Goal: Task Accomplishment & Management: Use online tool/utility

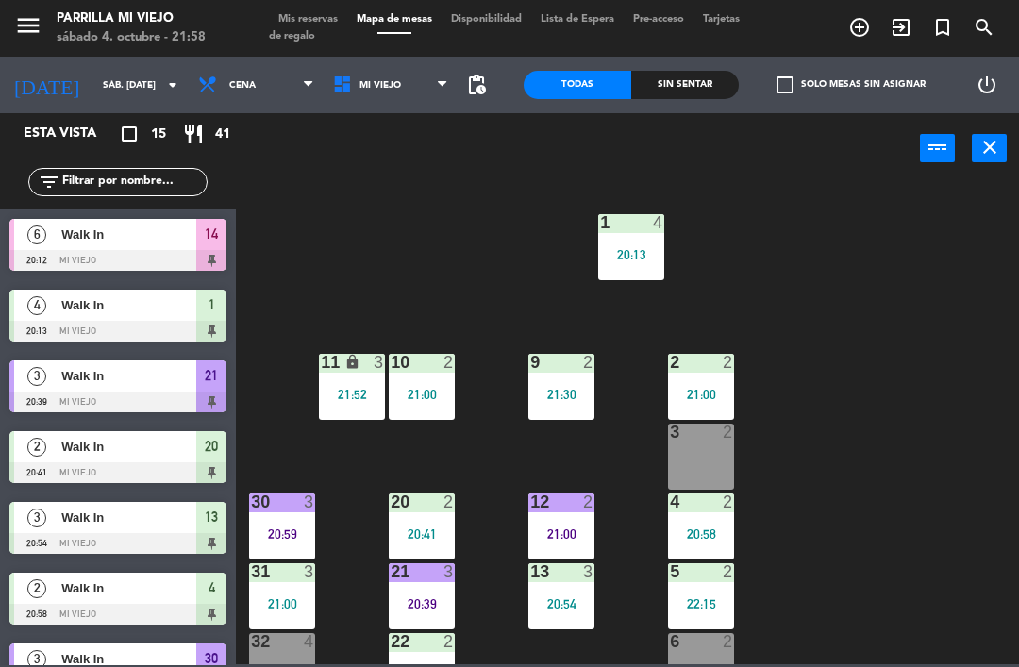
click at [607, 243] on div "1 4 20:13" at bounding box center [631, 247] width 66 height 66
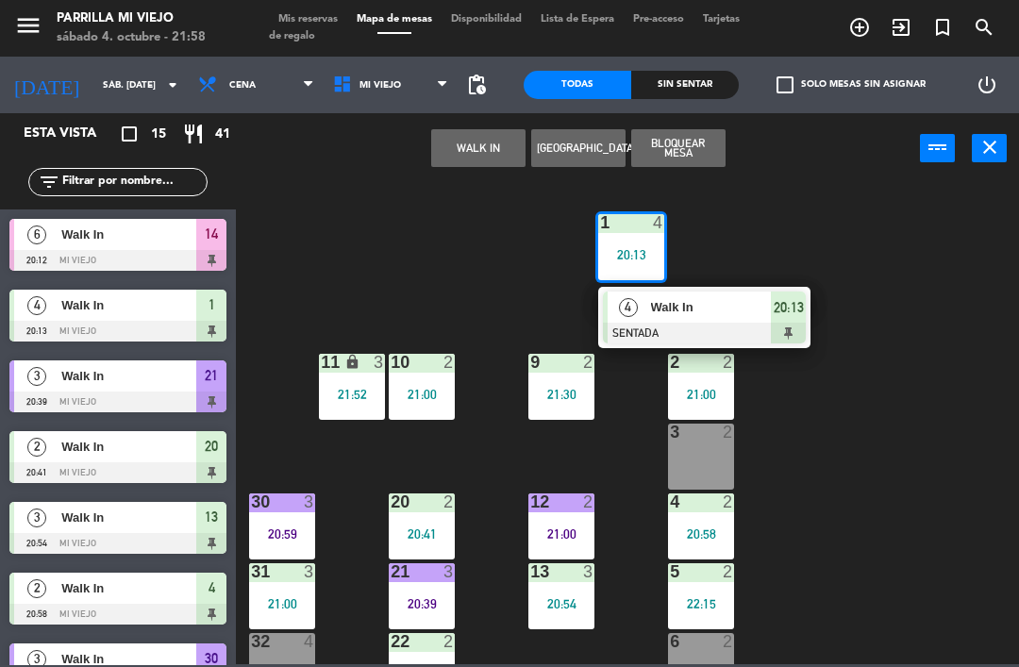
click at [802, 302] on span "20:13" at bounding box center [789, 307] width 30 height 23
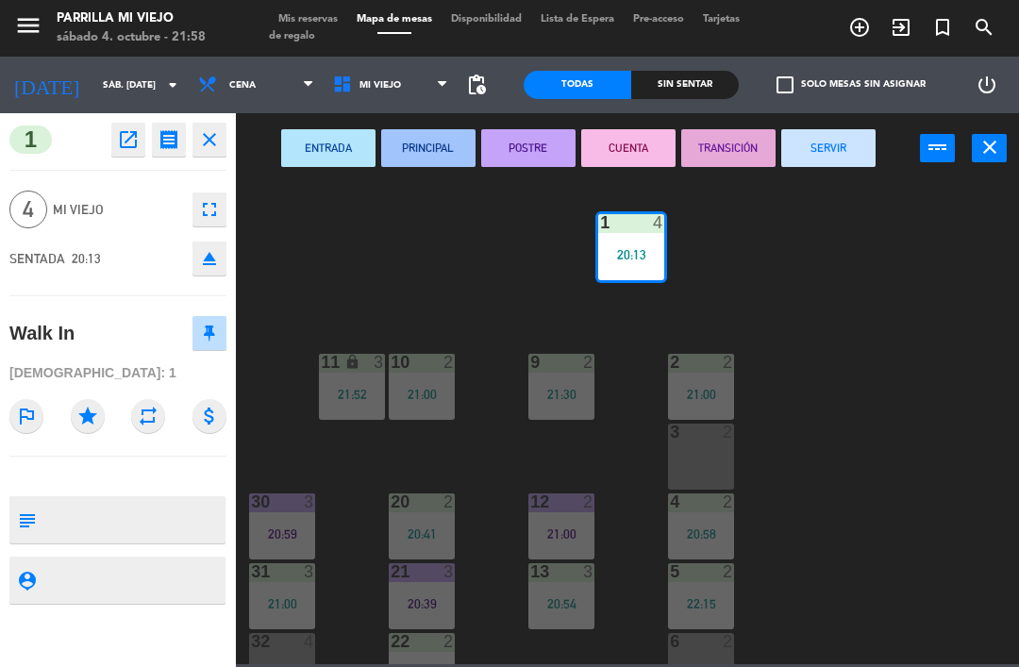
click at [848, 153] on button "SERVIR" at bounding box center [828, 148] width 94 height 38
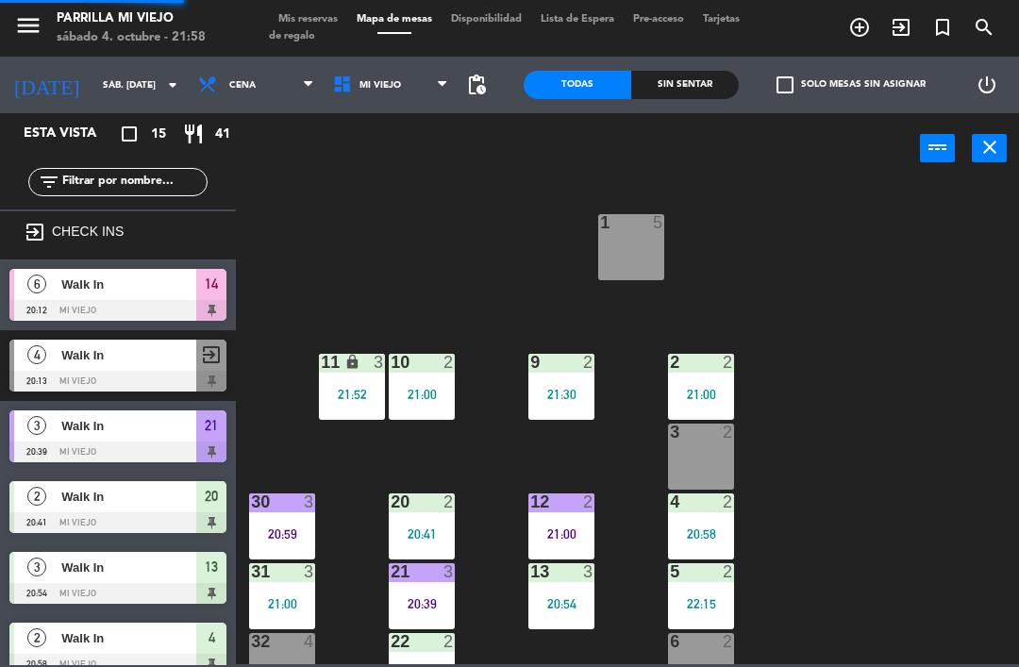
click at [905, 472] on div "1 5 2 2 21:00 9 2 21:30 10 2 21:00 11 lock 3 21:52 3 2 4 2 20:58 12 2 21:00 20 …" at bounding box center [632, 422] width 773 height 483
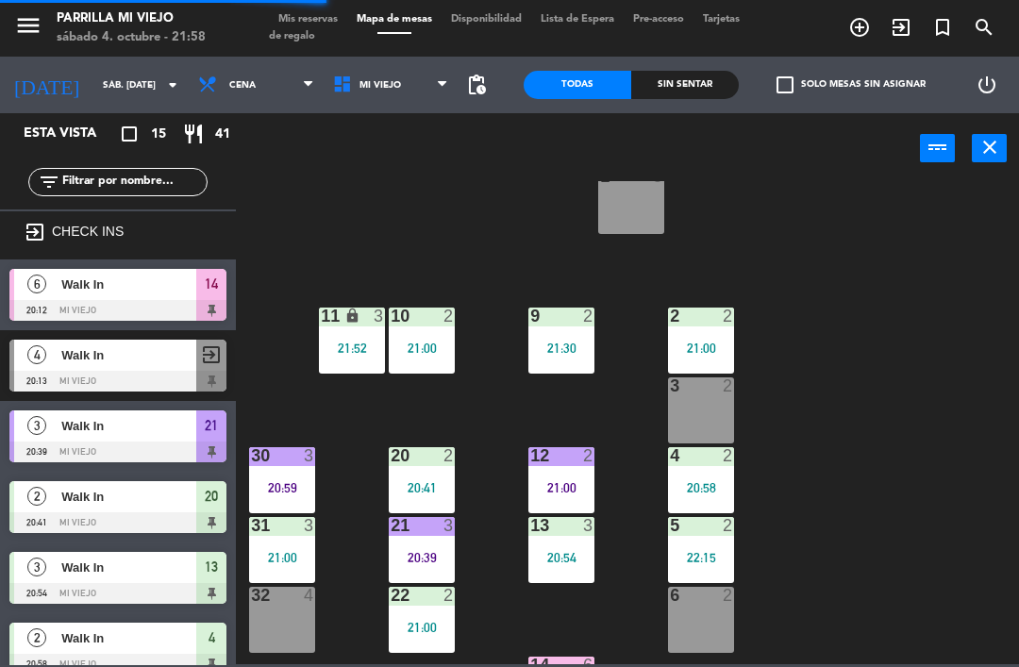
scroll to position [56, 0]
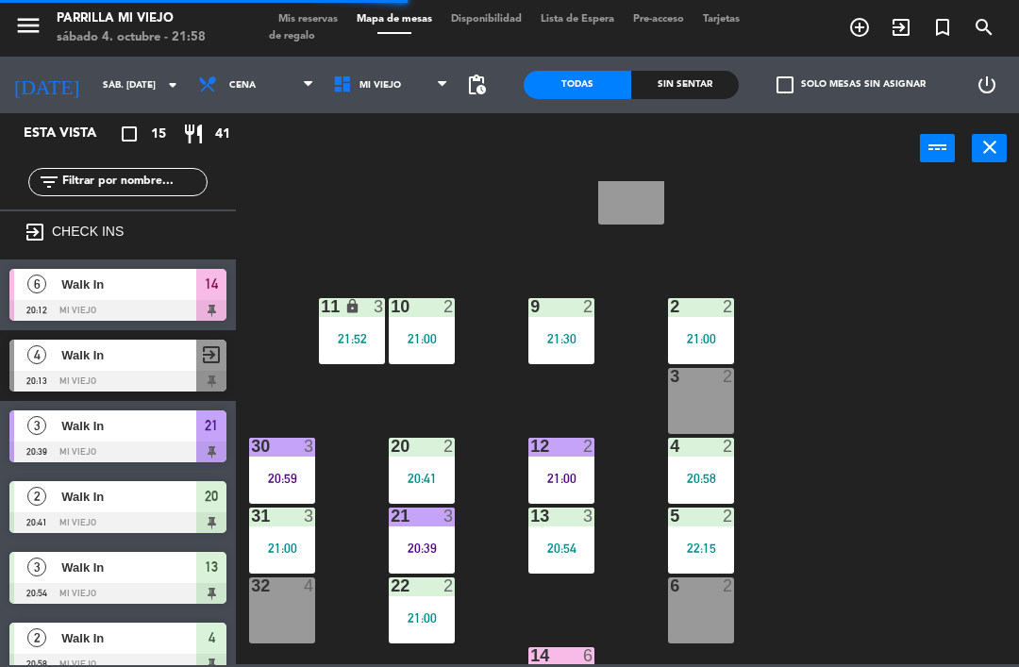
click at [725, 398] on div "3 2" at bounding box center [701, 401] width 66 height 66
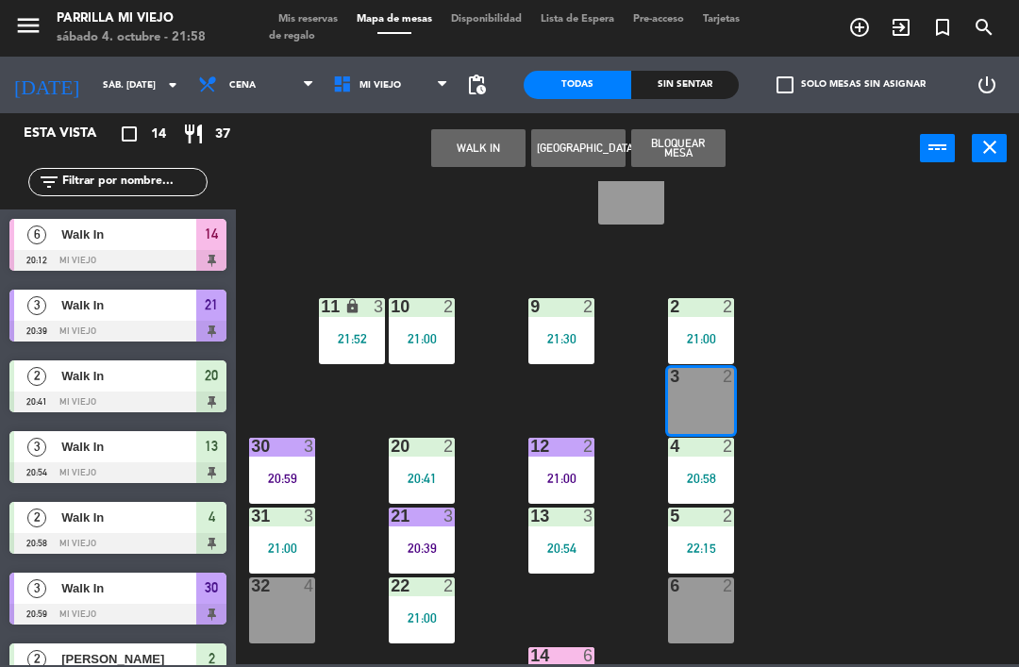
click at [462, 135] on button "WALK IN" at bounding box center [478, 148] width 94 height 38
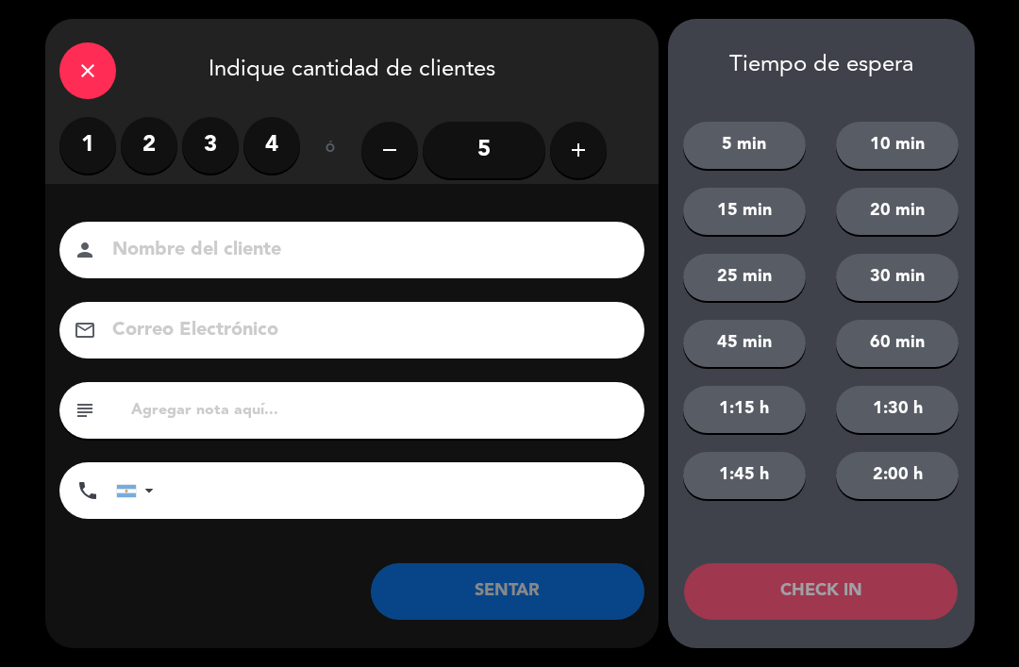
click at [154, 141] on label "2" at bounding box center [149, 145] width 57 height 57
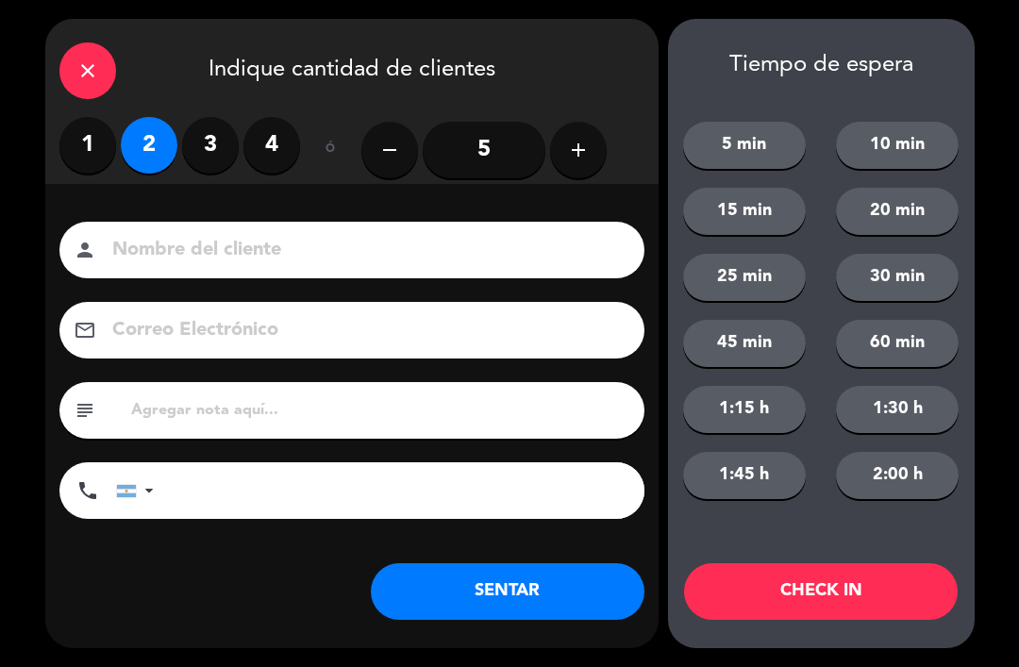
click at [475, 587] on button "SENTAR" at bounding box center [508, 591] width 274 height 57
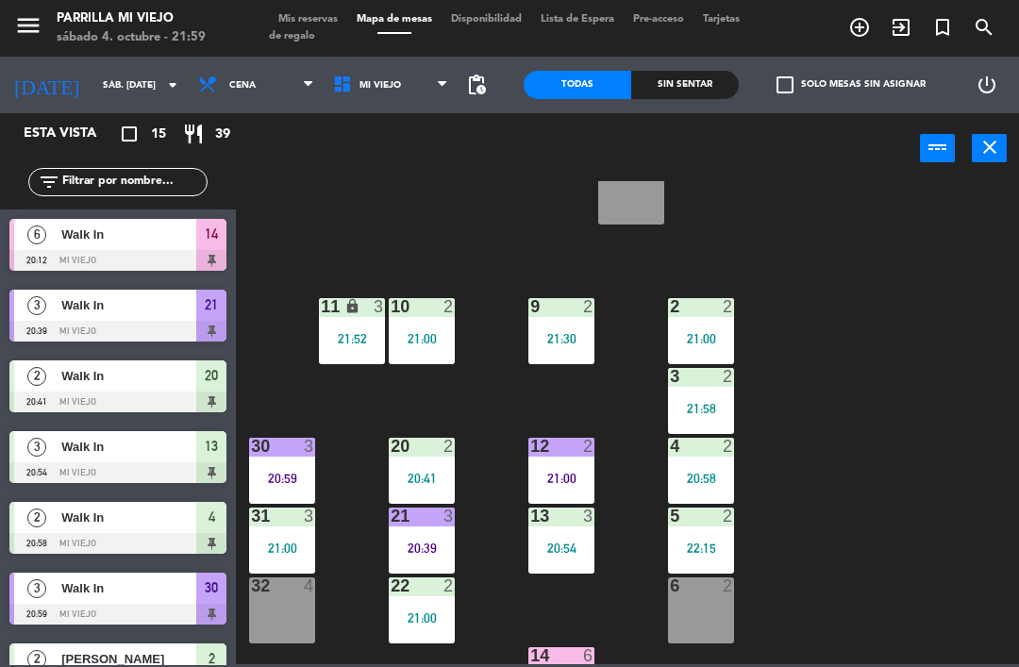
click at [953, 392] on div "1 5 2 2 21:00 9 2 21:30 10 2 21:00 11 lock 3 21:52 3 2 21:58 4 2 20:58 12 2 21:…" at bounding box center [632, 422] width 773 height 483
click at [973, 433] on div "1 5 2 2 21:00 9 2 21:30 10 2 21:00 11 lock 3 21:52 3 2 21:58 4 2 20:58 12 2 21:…" at bounding box center [632, 422] width 773 height 483
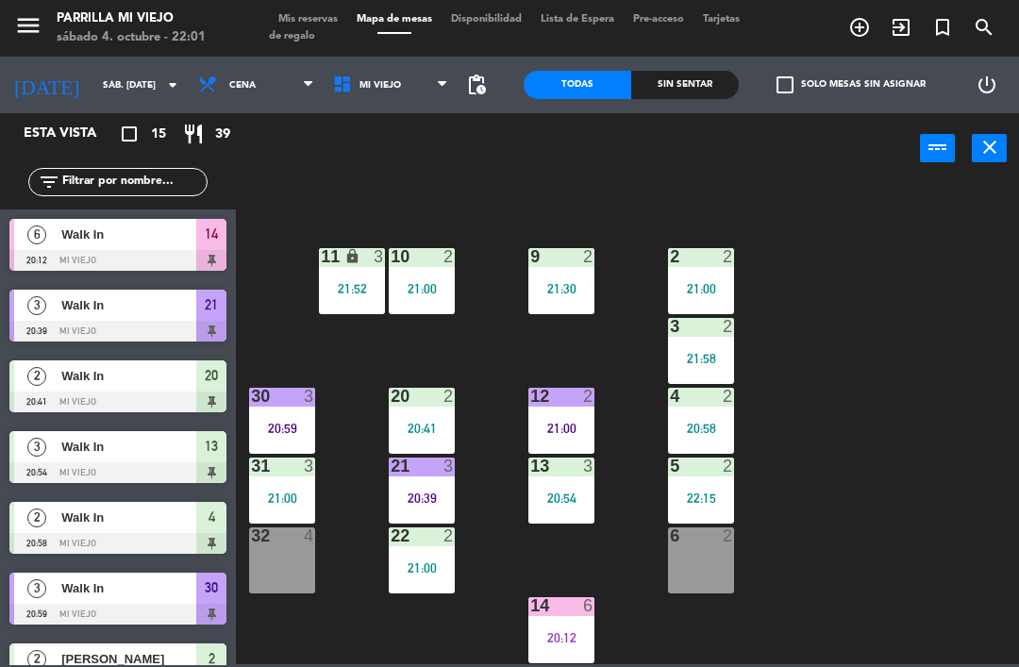
scroll to position [106, 0]
click at [419, 494] on div "20:39" at bounding box center [422, 498] width 66 height 13
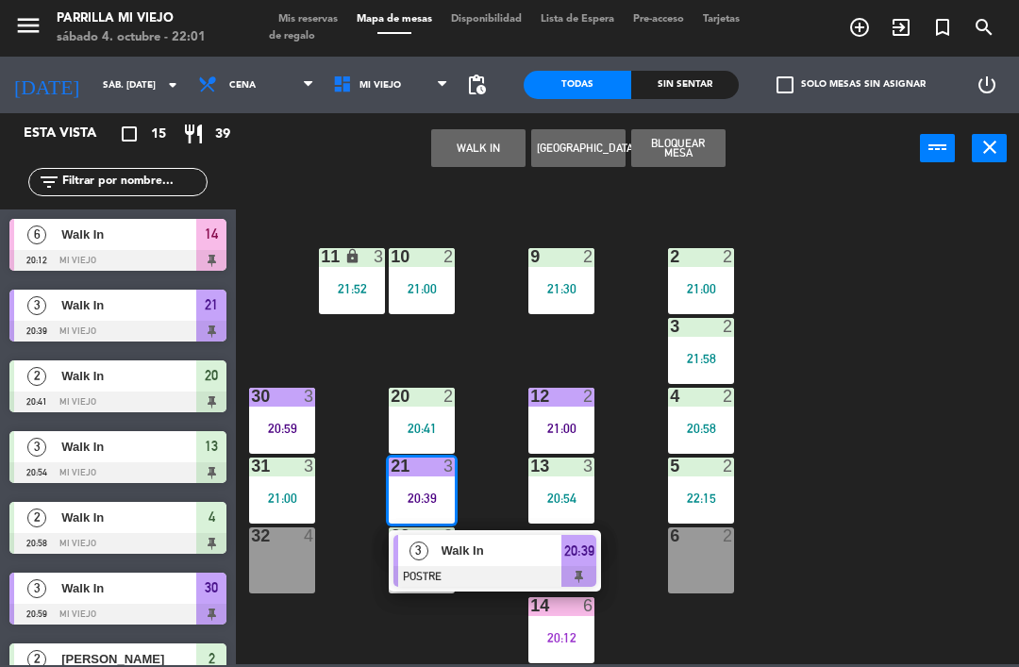
click at [592, 558] on span "20:39" at bounding box center [579, 551] width 30 height 23
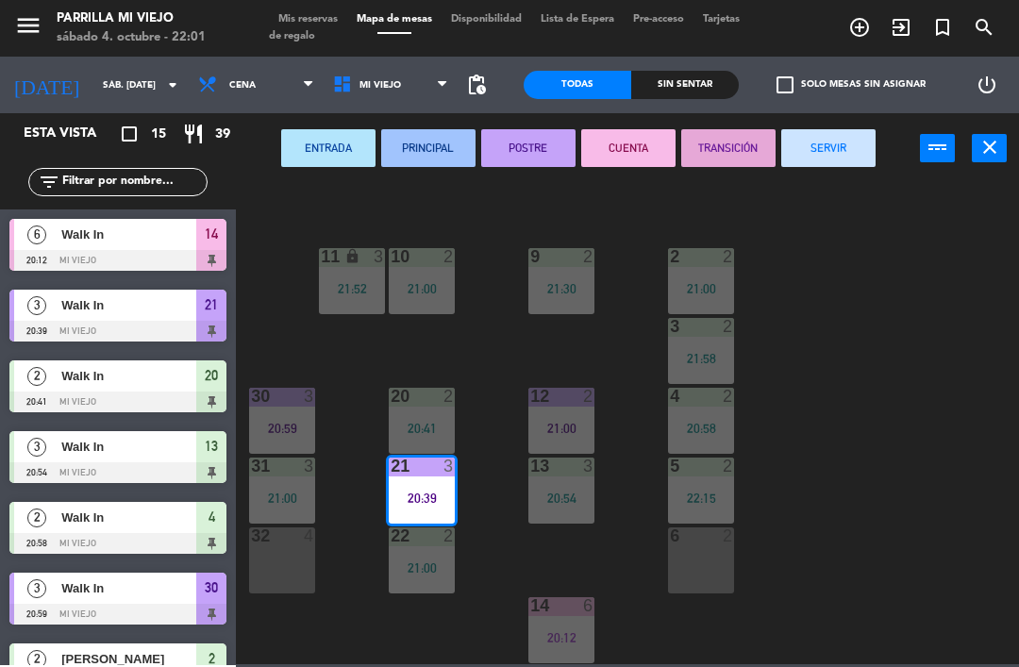
click at [821, 146] on button "SERVIR" at bounding box center [828, 148] width 94 height 38
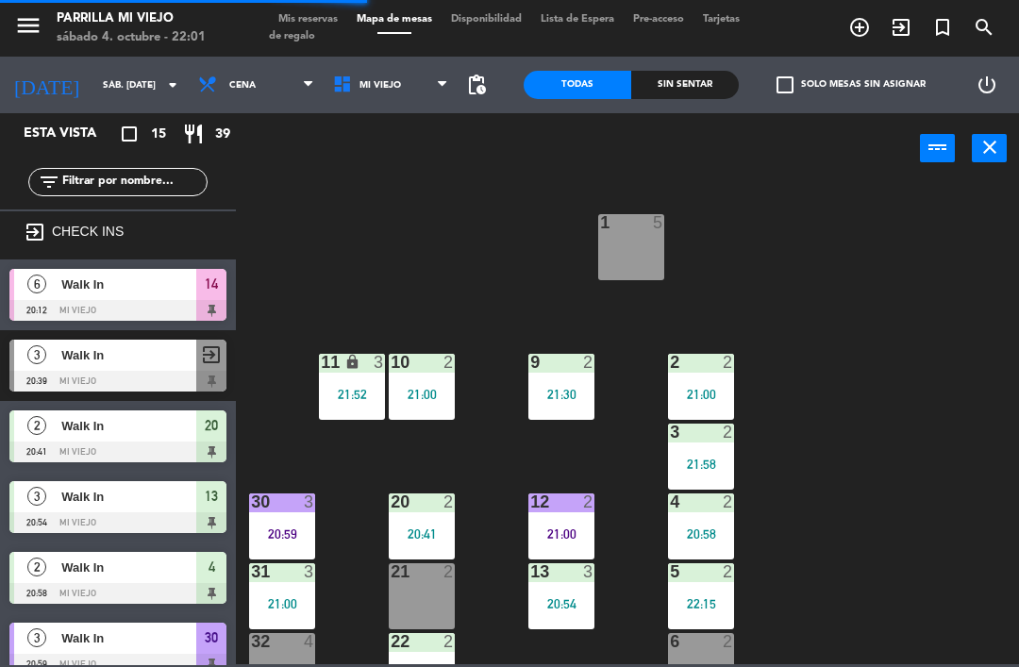
scroll to position [0, 0]
